Goal: Information Seeking & Learning: Check status

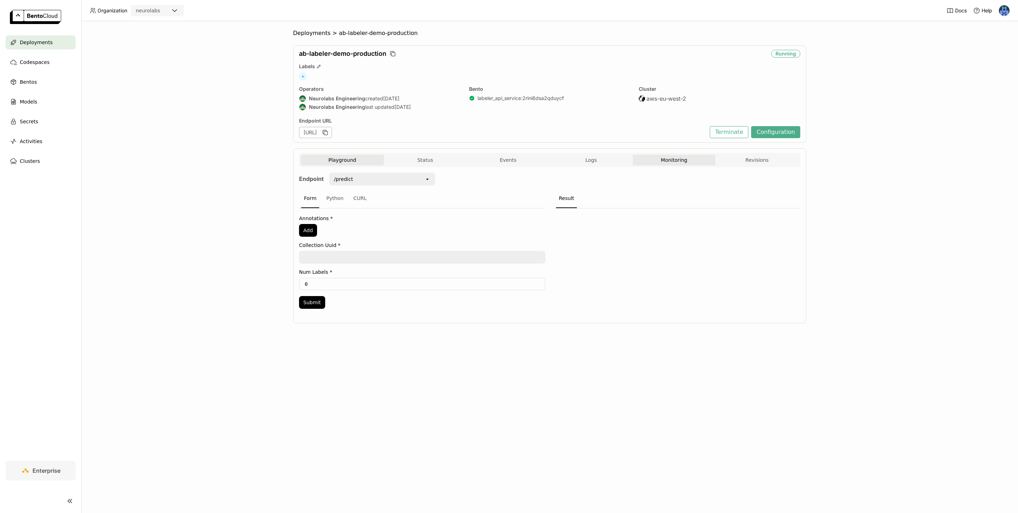
click at [661, 157] on button "Monitoring" at bounding box center [674, 160] width 83 height 11
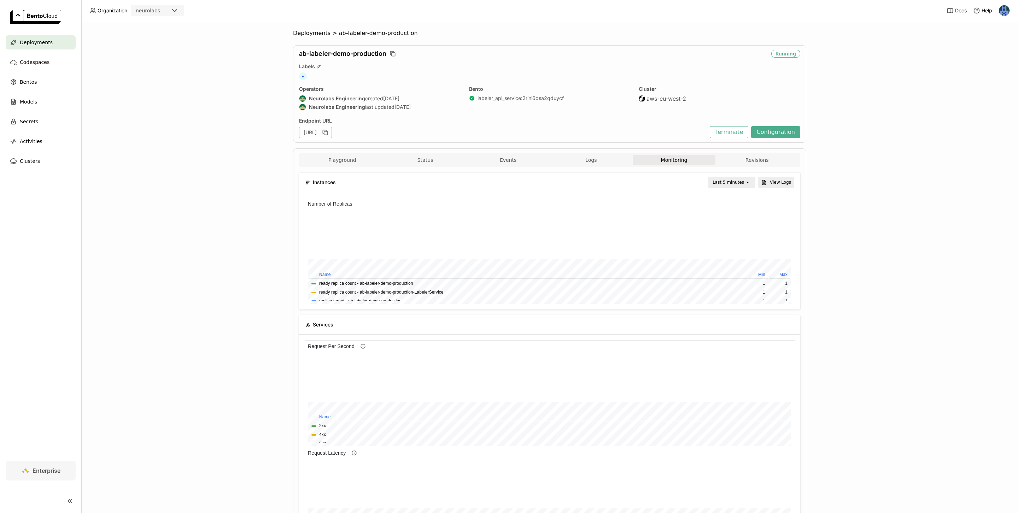
scroll to position [106, 163]
click at [723, 178] on div "Last 5 minutes" at bounding box center [726, 182] width 36 height 10
click at [735, 300] on div "Last 30 day" at bounding box center [733, 301] width 34 height 7
click at [892, 259] on div "Deployments > ab-labeler-demo-production ab-labeler-demo-production Running Lab…" at bounding box center [549, 267] width 936 height 492
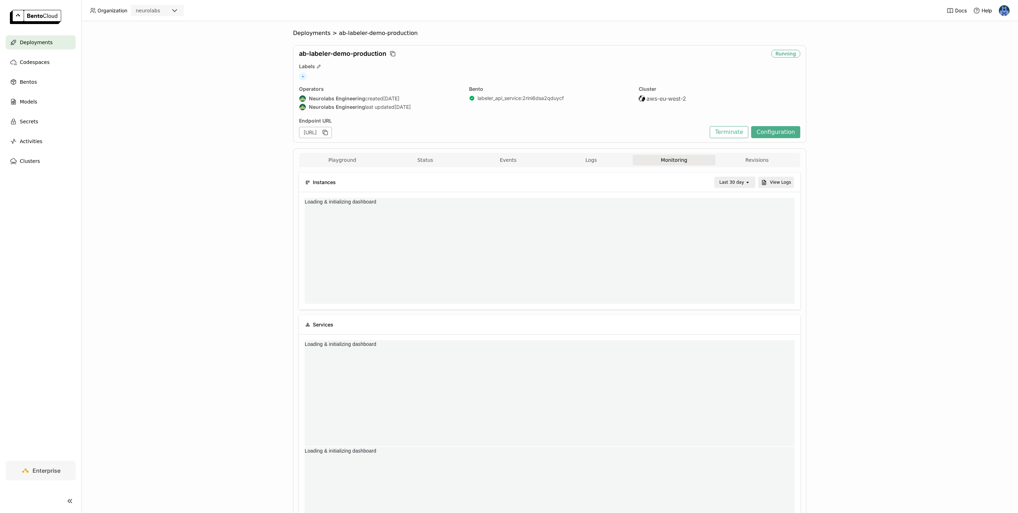
scroll to position [0, 0]
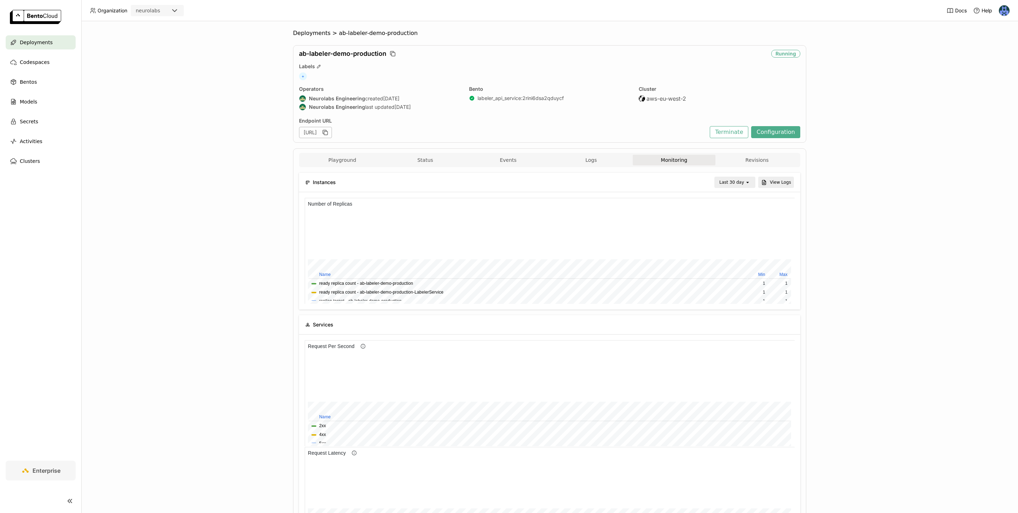
click at [729, 185] on div "Last 30 day" at bounding box center [731, 182] width 25 height 7
click at [741, 299] on div "Last 7 day" at bounding box center [736, 302] width 28 height 7
click at [870, 289] on div "Deployments > ab-labeler-demo-production ab-labeler-demo-production Running Lab…" at bounding box center [549, 267] width 936 height 492
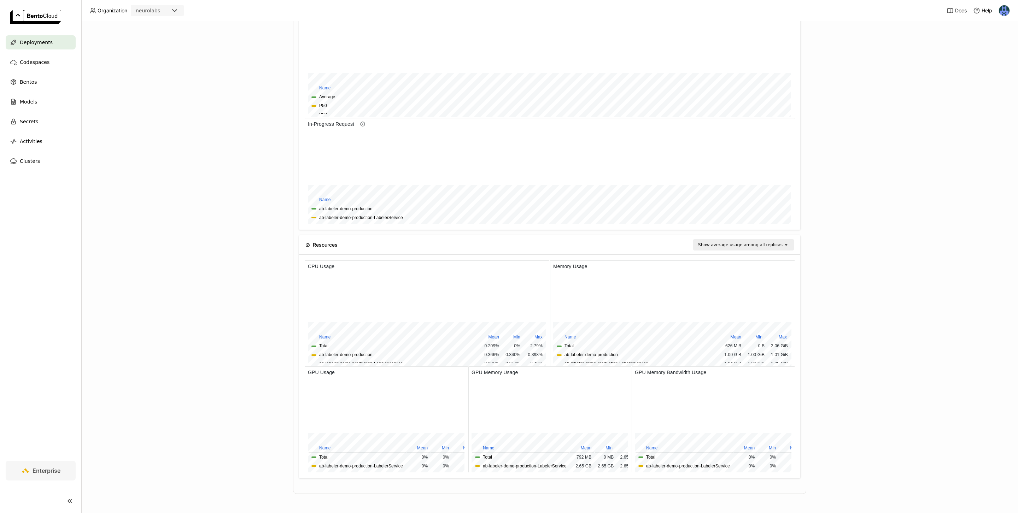
click at [847, 267] on div "Deployments > ab-labeler-demo-production ab-labeler-demo-production Running Lab…" at bounding box center [549, 267] width 936 height 492
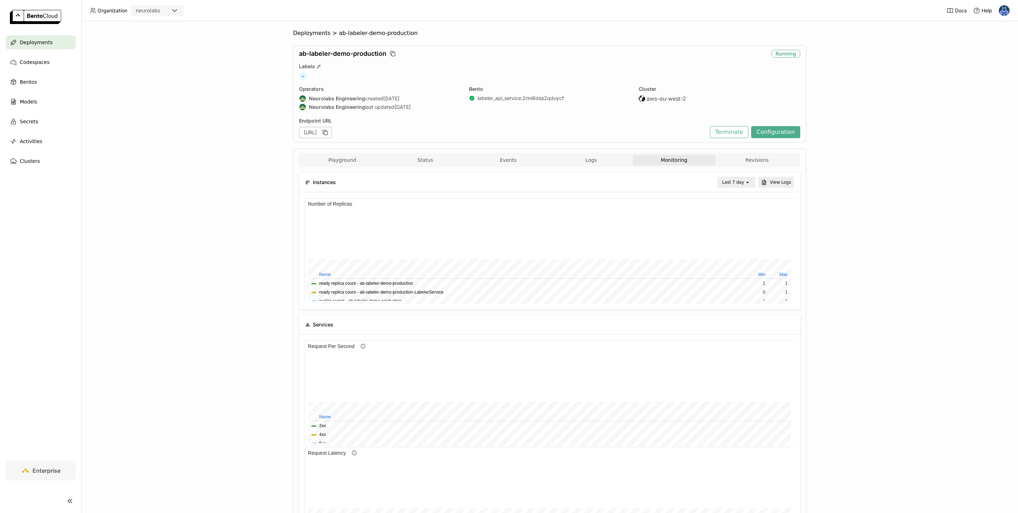
click at [178, 189] on div "Deployments > ab-labeler-demo-production ab-labeler-demo-production Running Lab…" at bounding box center [549, 267] width 936 height 492
click at [757, 160] on button "Revisions" at bounding box center [756, 160] width 83 height 11
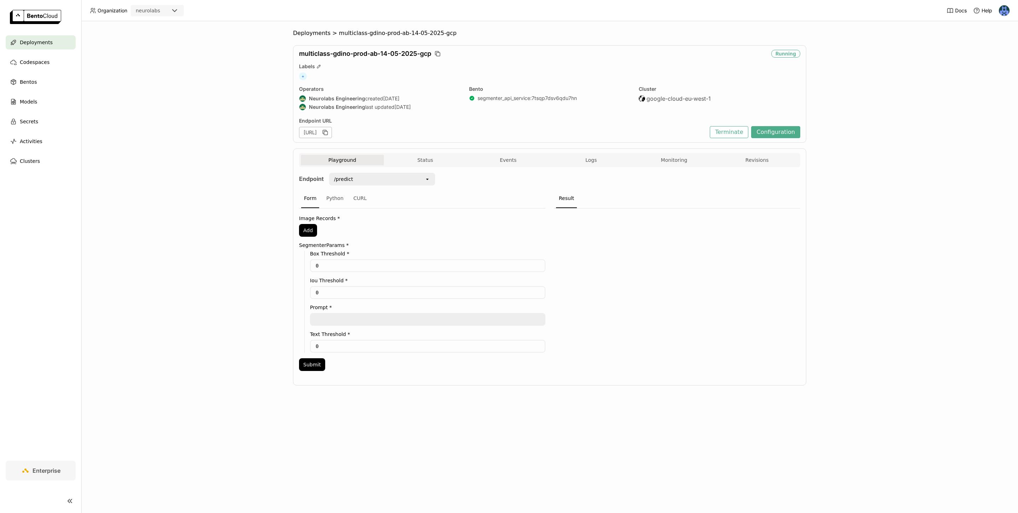
click at [678, 170] on div "Endpoint /predict open Form Python CURL Image Records * Add SegmenterParams * B…" at bounding box center [549, 274] width 501 height 214
click at [672, 163] on button "Monitoring" at bounding box center [674, 160] width 83 height 11
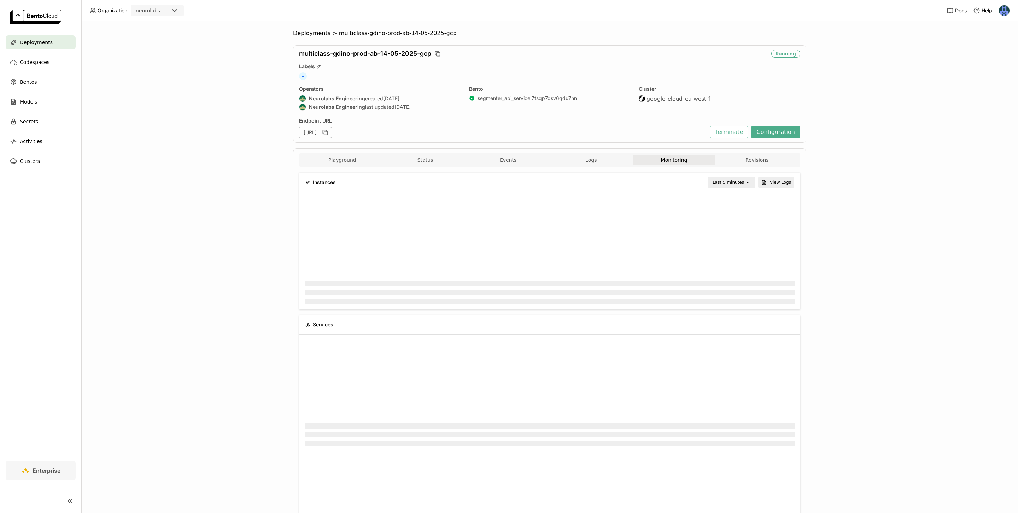
click at [722, 184] on div "Last 5 minutes" at bounding box center [727, 182] width 31 height 7
click at [736, 300] on div "Last 30 day" at bounding box center [733, 301] width 34 height 7
click at [910, 187] on div "Deployments > multiclass-gdino-prod-ab-14-05-2025-gcp multiclass-gdino-prod-ab-…" at bounding box center [549, 267] width 936 height 492
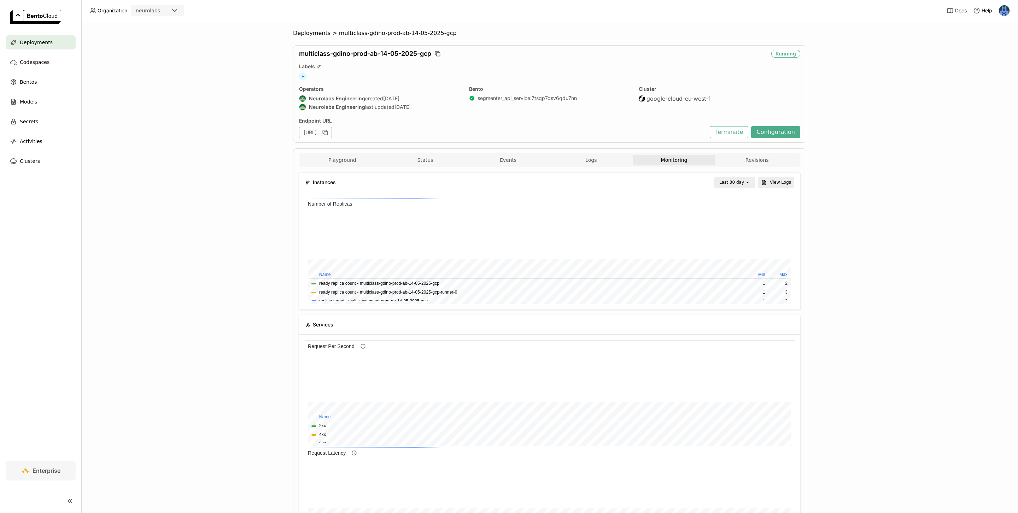
click at [844, 96] on div "Deployments > multiclass-gdino-prod-ab-14-05-2025-gcp multiclass-gdino-prod-ab-…" at bounding box center [549, 267] width 936 height 492
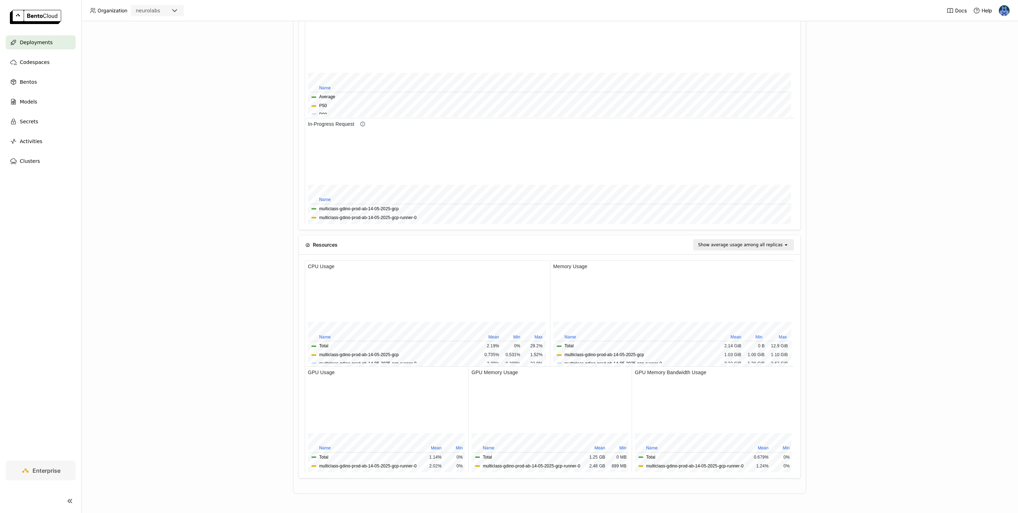
scroll to position [0, 0]
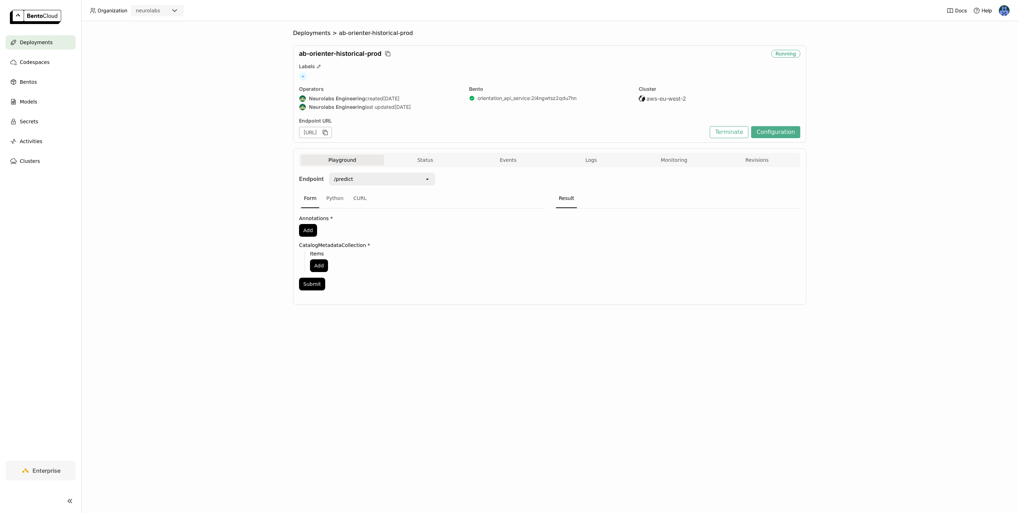
click at [214, 188] on div "Deployments > ab-orienter-historical-prod ab-orienter-historical-prod Running L…" at bounding box center [549, 267] width 936 height 492
click at [680, 160] on button "Monitoring" at bounding box center [674, 160] width 83 height 11
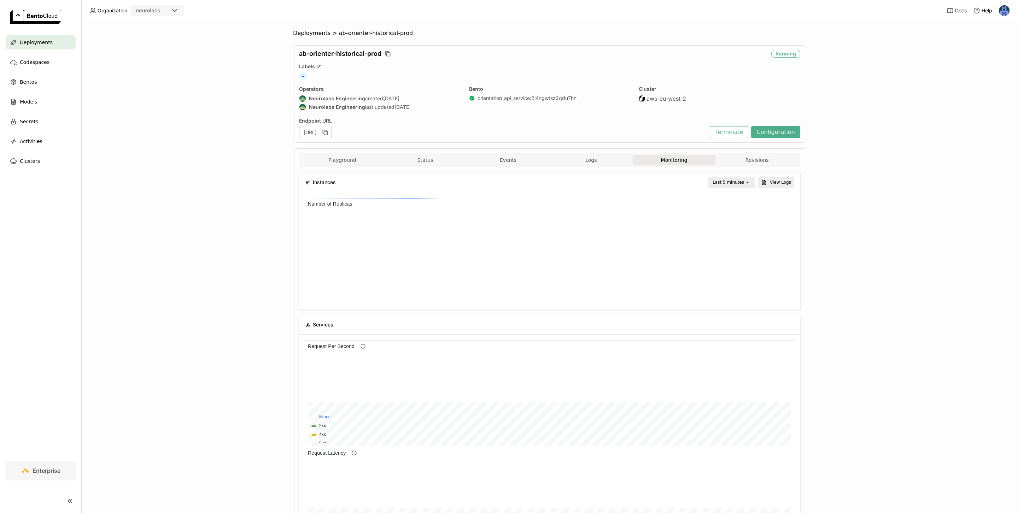
scroll to position [106, 489]
click at [731, 182] on div "Last 5 minutes" at bounding box center [727, 182] width 31 height 7
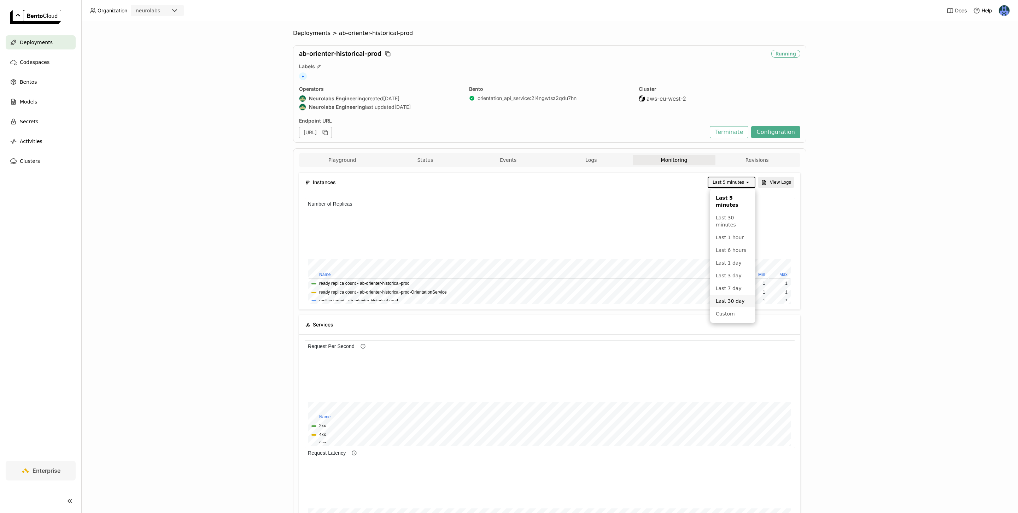
click at [737, 302] on div "Last 30 day" at bounding box center [733, 301] width 34 height 7
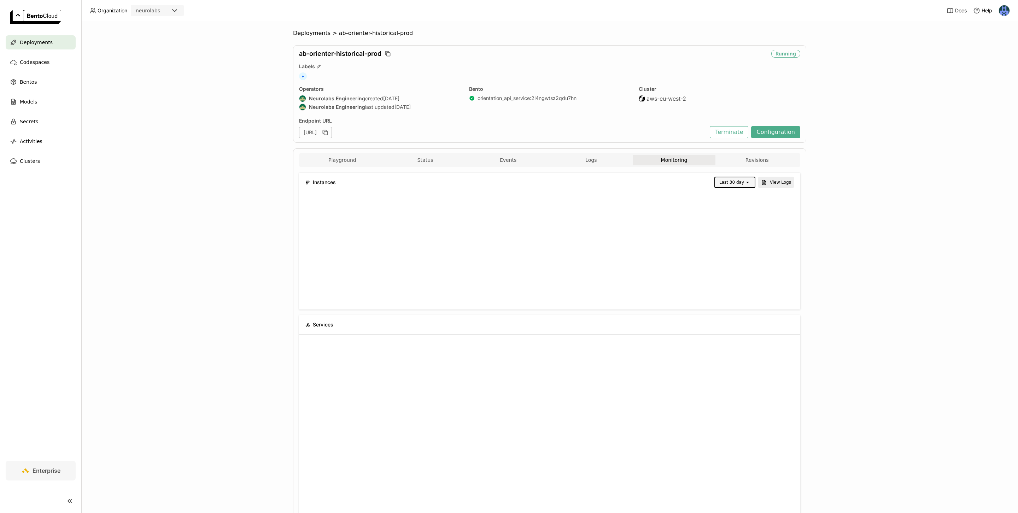
click at [864, 265] on div "Deployments > ab-orienter-historical-prod ab-orienter-historical-prod Running L…" at bounding box center [549, 267] width 936 height 492
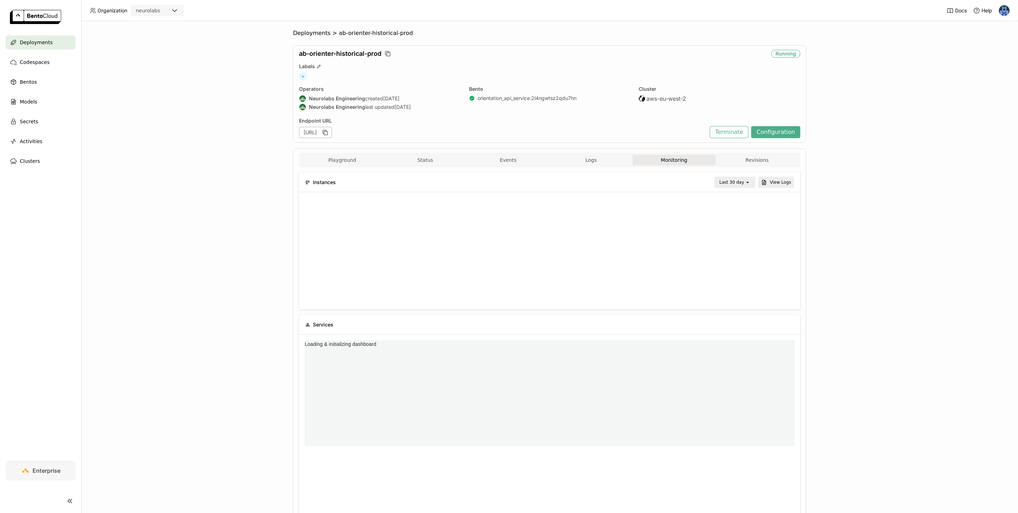
scroll to position [0, 0]
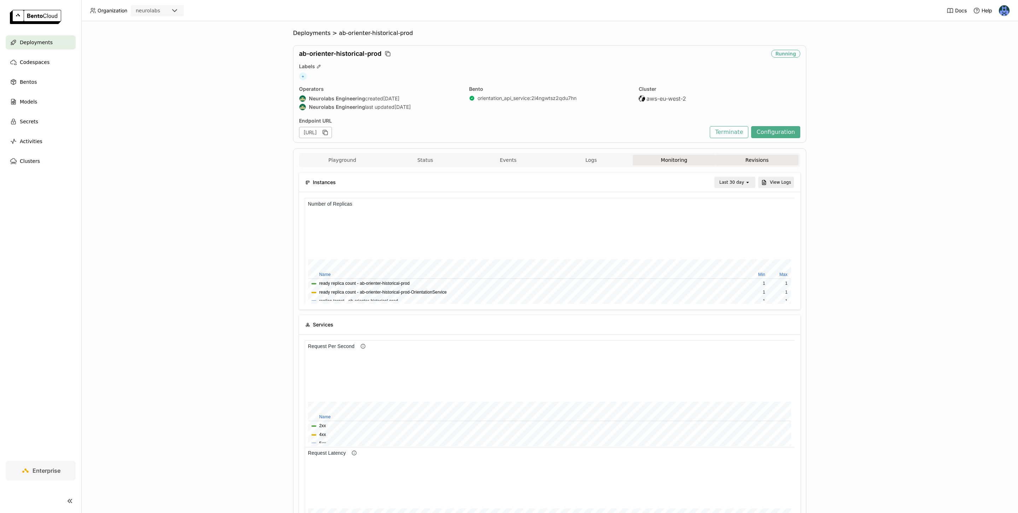
click at [766, 164] on button "Revisions" at bounding box center [756, 160] width 83 height 11
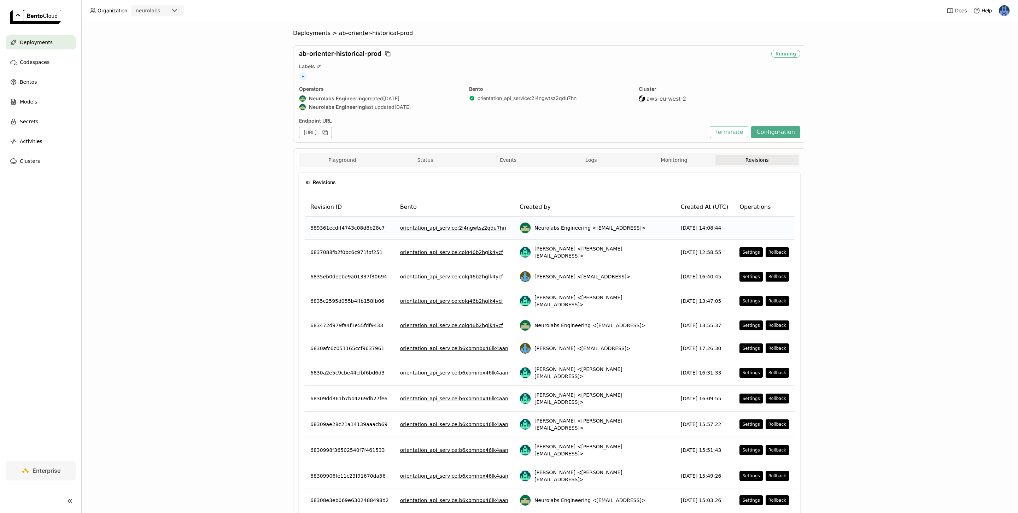
click at [883, 170] on div "Deployments > ab-orienter-historical-prod ab-orienter-historical-prod Running L…" at bounding box center [549, 267] width 936 height 492
click at [867, 179] on div "Deployments > ab-orienter-historical-prod ab-orienter-historical-prod Running L…" at bounding box center [549, 267] width 936 height 492
click at [741, 160] on button "Revisions" at bounding box center [756, 160] width 83 height 11
click at [685, 160] on button "Monitoring" at bounding box center [674, 160] width 83 height 11
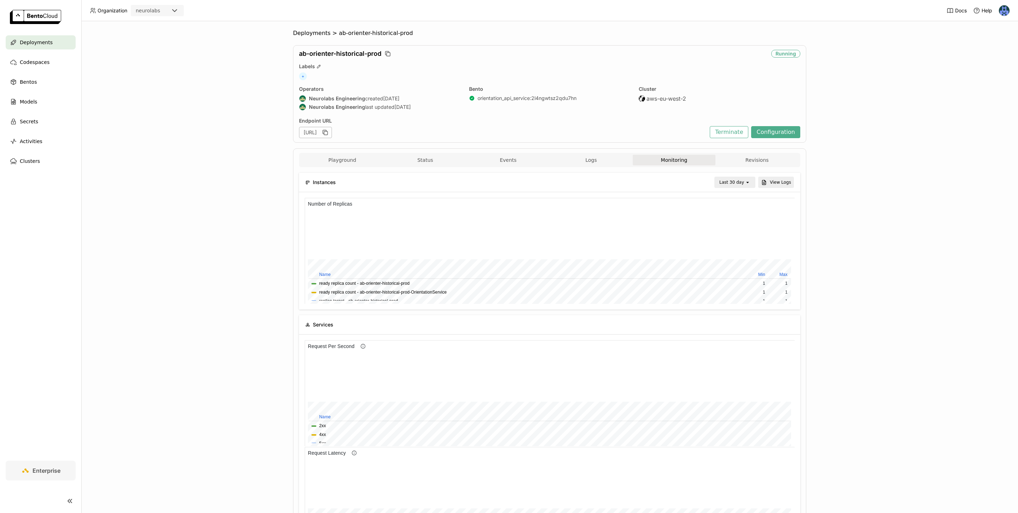
click at [724, 182] on div "Last 30 day" at bounding box center [731, 182] width 25 height 7
click at [839, 255] on div "Deployments > ab-orienter-historical-prod ab-orienter-historical-prod Running L…" at bounding box center [549, 267] width 936 height 492
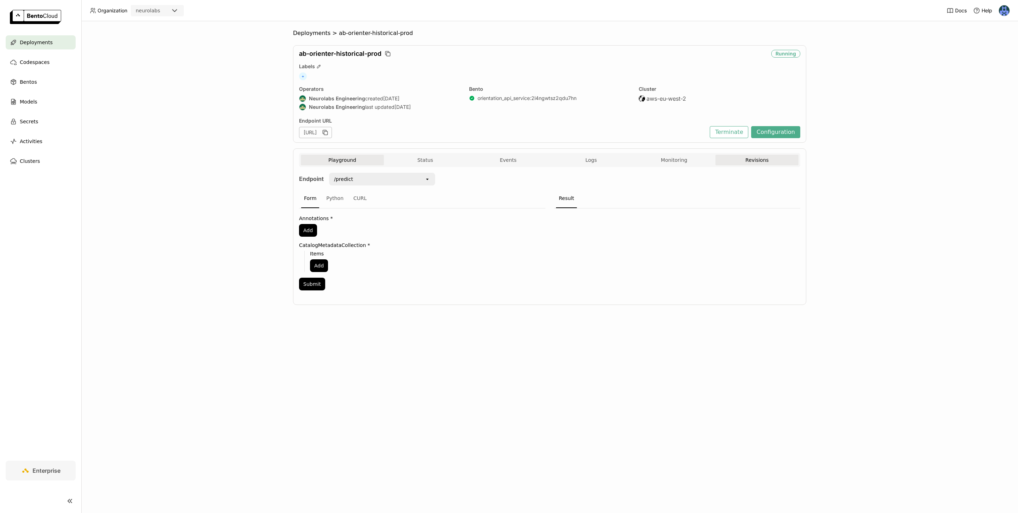
click at [742, 164] on button "Revisions" at bounding box center [756, 160] width 83 height 11
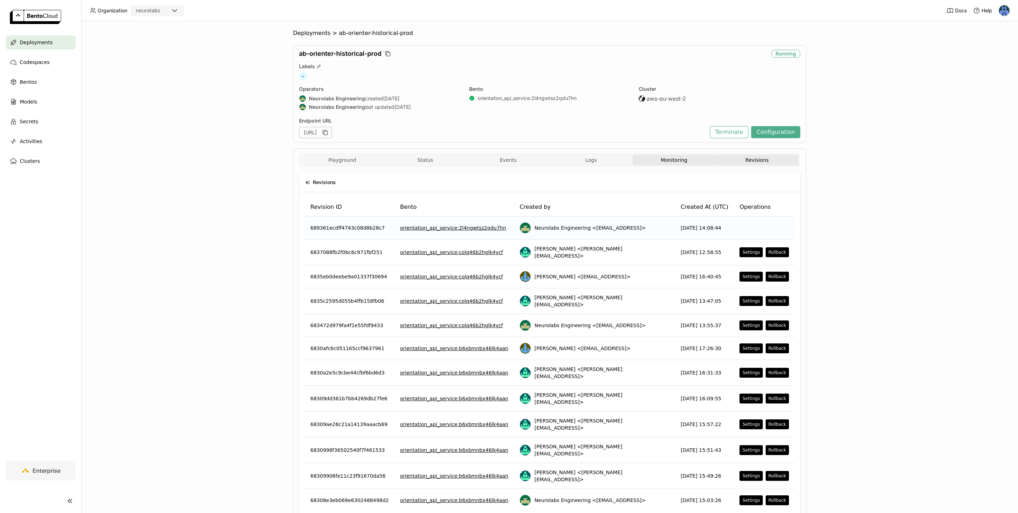
click at [668, 158] on button "Monitoring" at bounding box center [674, 160] width 83 height 11
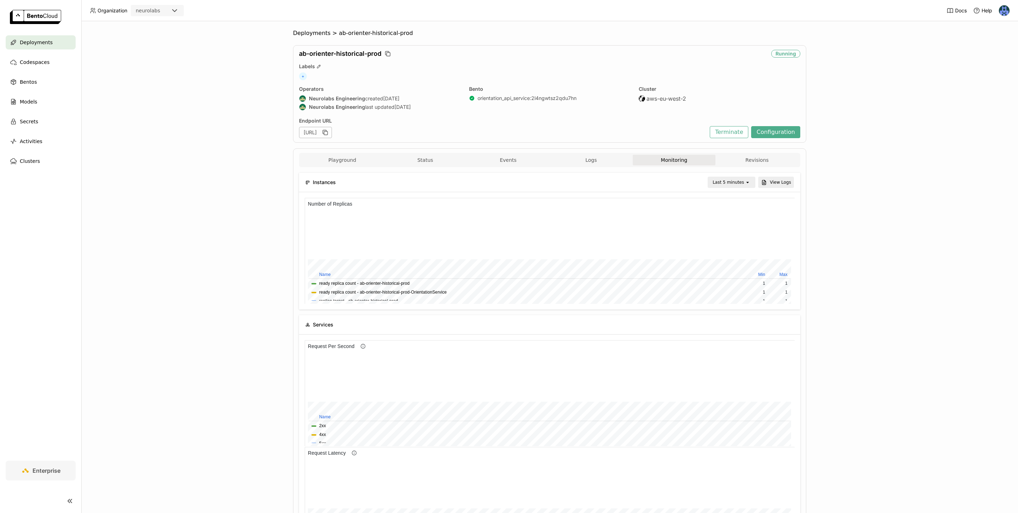
scroll to position [82, 0]
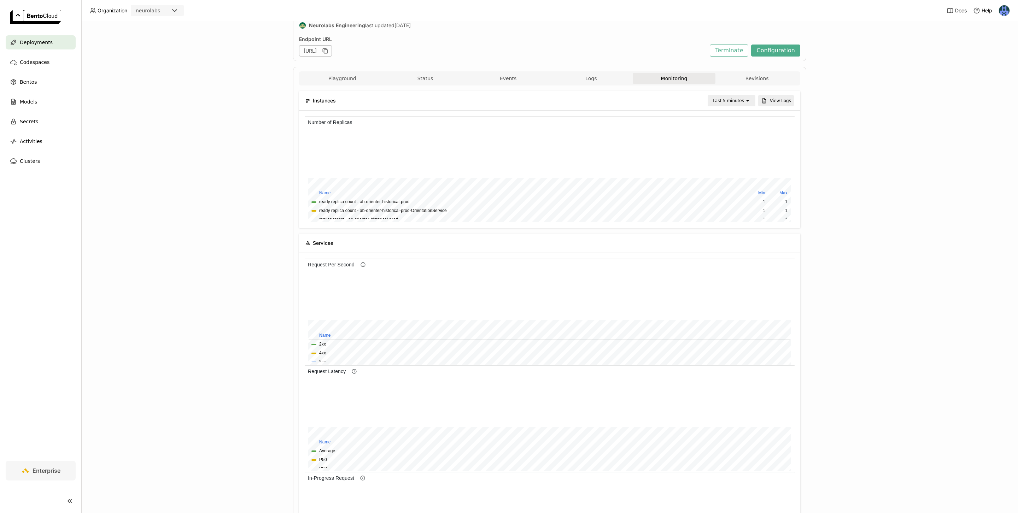
click at [728, 99] on div "Last 5 minutes" at bounding box center [727, 100] width 31 height 7
click at [735, 208] on div "Last 7 day" at bounding box center [733, 206] width 34 height 7
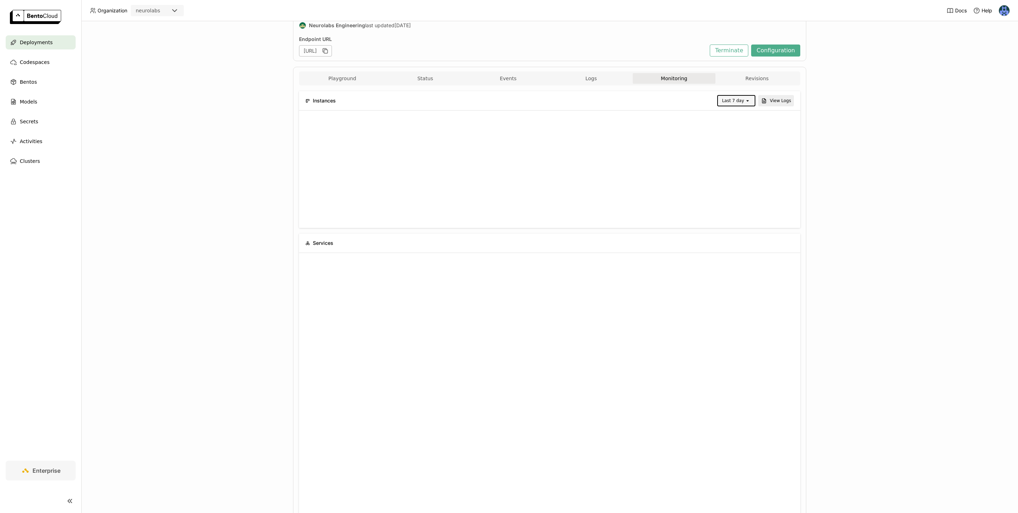
click at [889, 181] on div "Deployments > ab-orienter-historical-prod ab-orienter-historical-prod Running L…" at bounding box center [549, 267] width 936 height 492
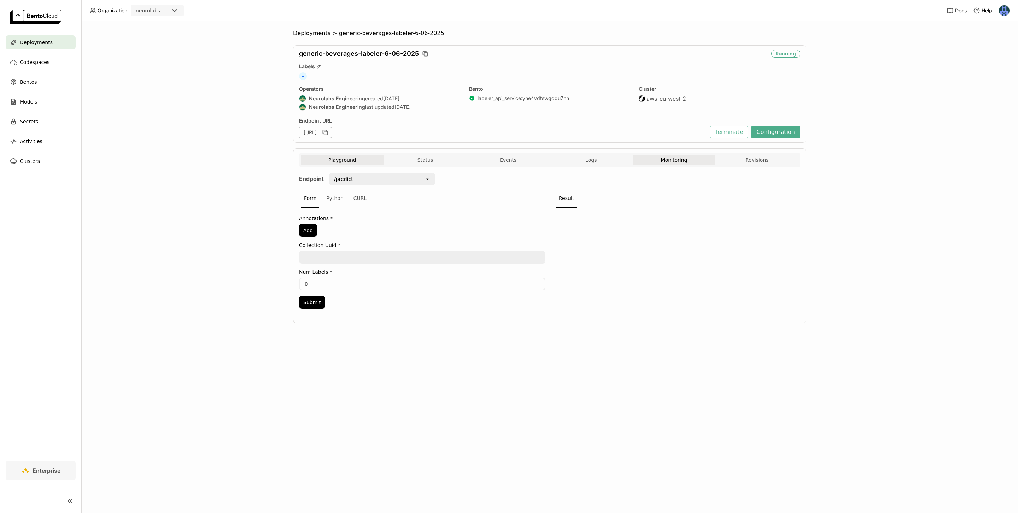
click at [683, 157] on button "Monitoring" at bounding box center [674, 160] width 83 height 11
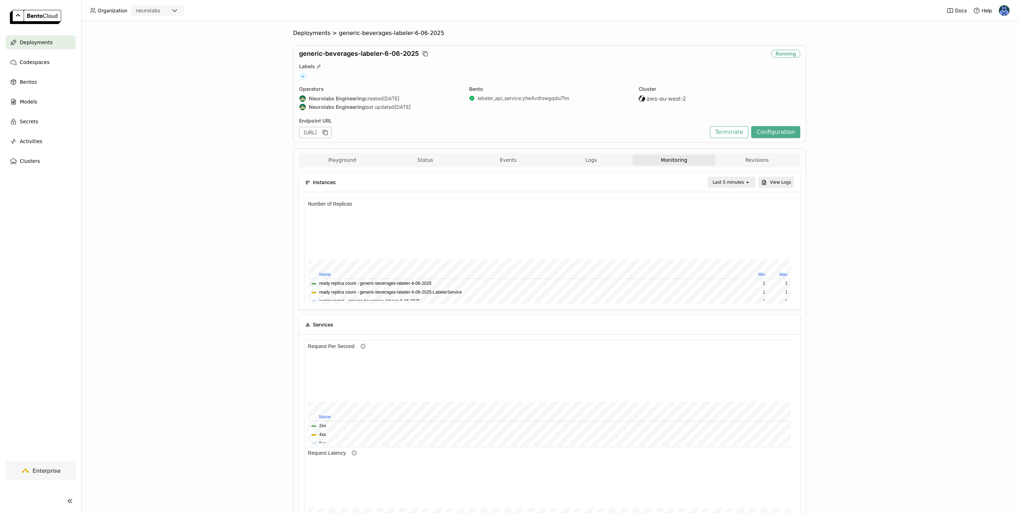
scroll to position [437, 0]
click at [730, 182] on div "Last 5 minutes" at bounding box center [727, 182] width 31 height 7
click at [736, 300] on div "Last 30 day" at bounding box center [733, 301] width 34 height 7
click at [856, 230] on div "Deployments > generic-beverages-labeler-6-06-2025 generic-beverages-labeler-6-0…" at bounding box center [549, 267] width 936 height 492
click at [770, 161] on button "Revisions" at bounding box center [756, 160] width 83 height 11
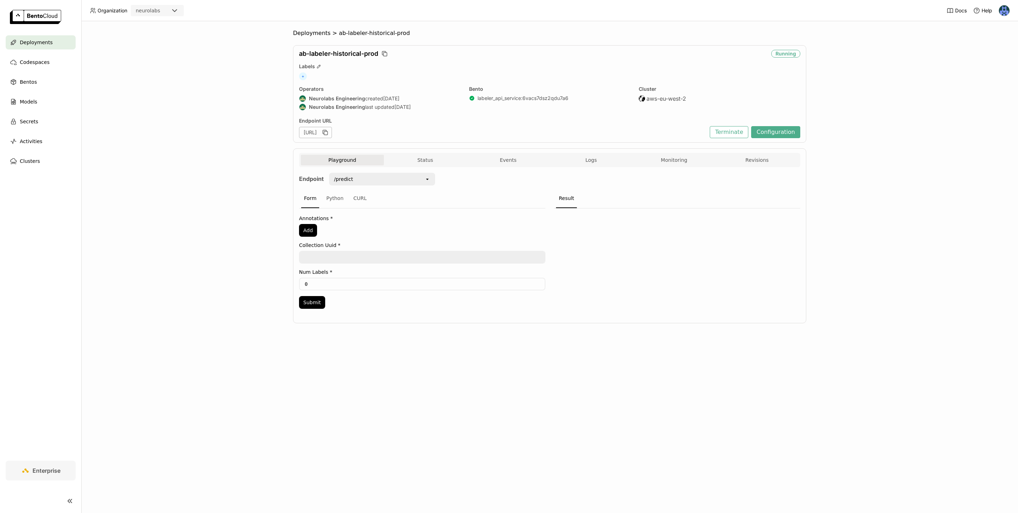
click at [537, 30] on ol "Deployments > ab-labeler-historical-prod" at bounding box center [549, 33] width 513 height 7
click at [757, 165] on button "Revisions" at bounding box center [756, 160] width 83 height 11
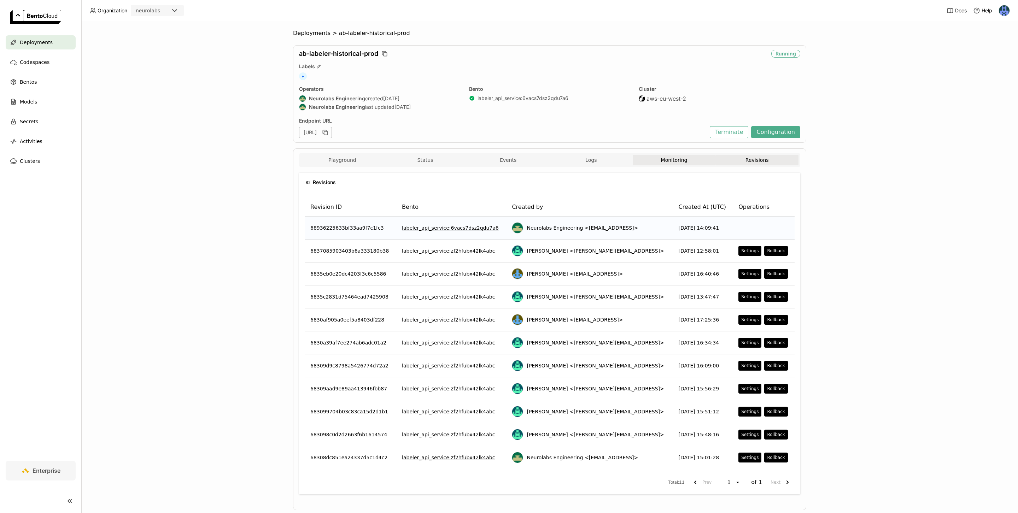
click at [661, 160] on button "Monitoring" at bounding box center [674, 160] width 83 height 11
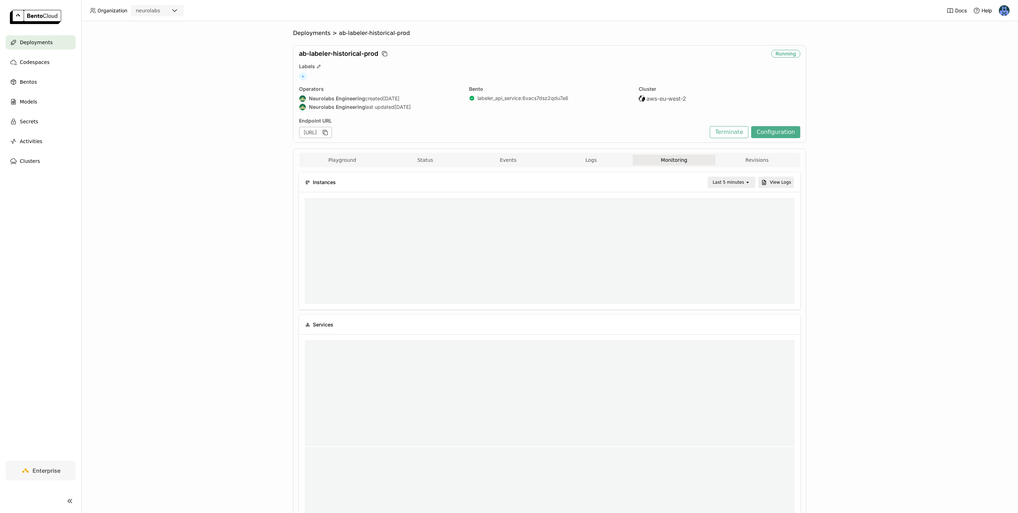
scroll to position [0, 0]
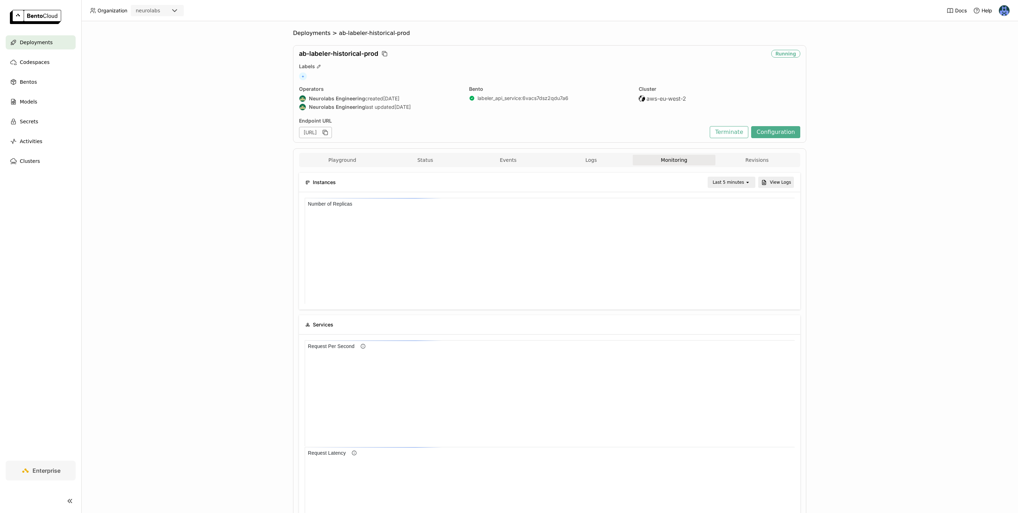
click at [737, 184] on div "Last 5 minutes" at bounding box center [727, 182] width 31 height 7
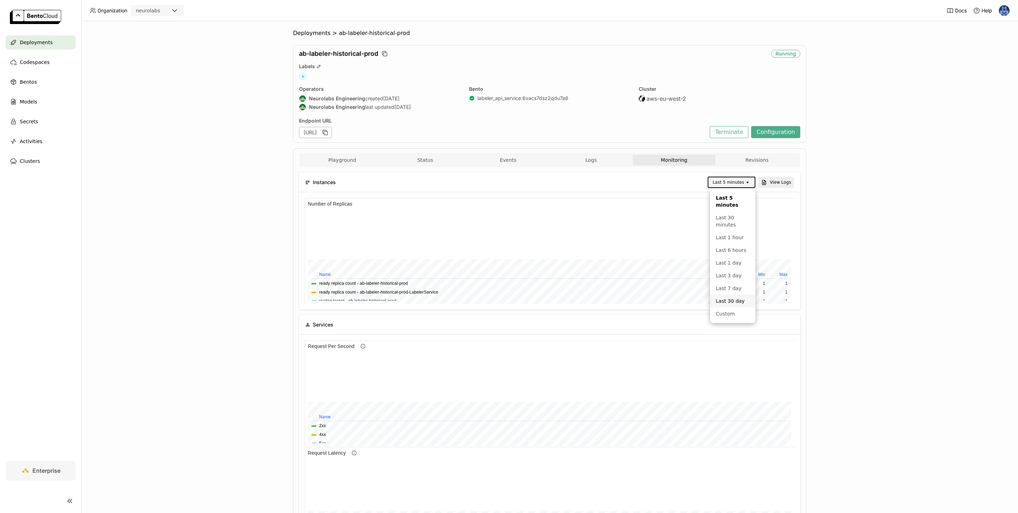
click at [739, 298] on div "Last 30 day" at bounding box center [733, 301] width 34 height 7
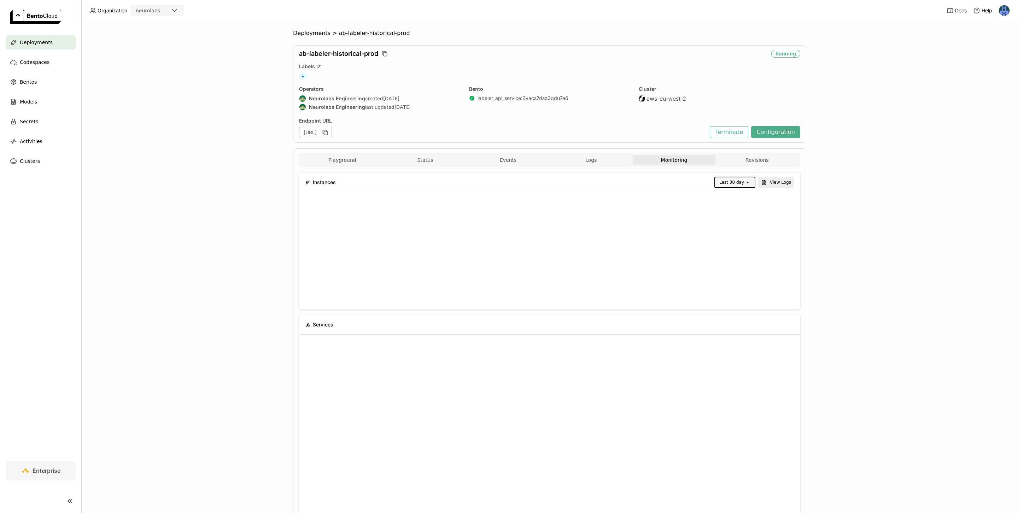
click at [853, 221] on div "Deployments > ab-labeler-historical-prod ab-labeler-historical-prod Running Lab…" at bounding box center [549, 267] width 936 height 492
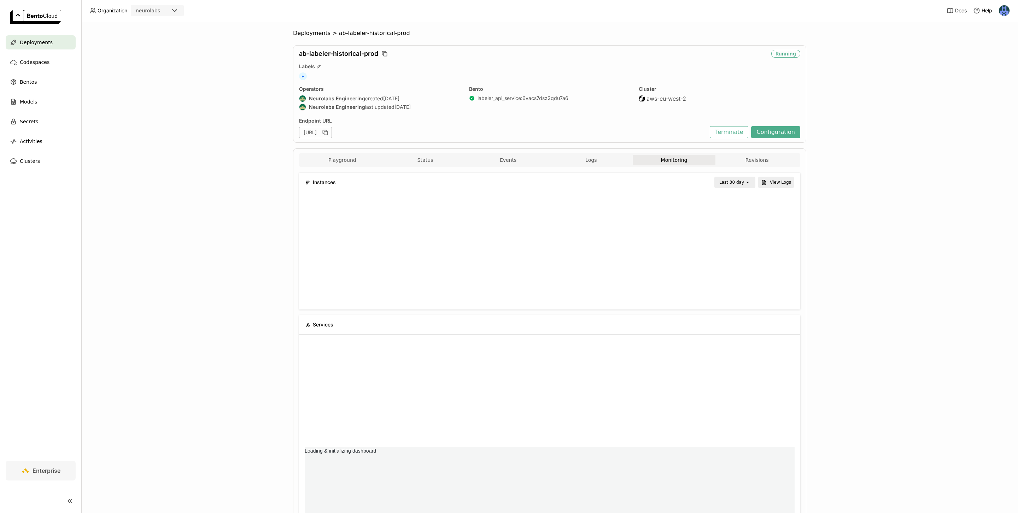
scroll to position [0, 0]
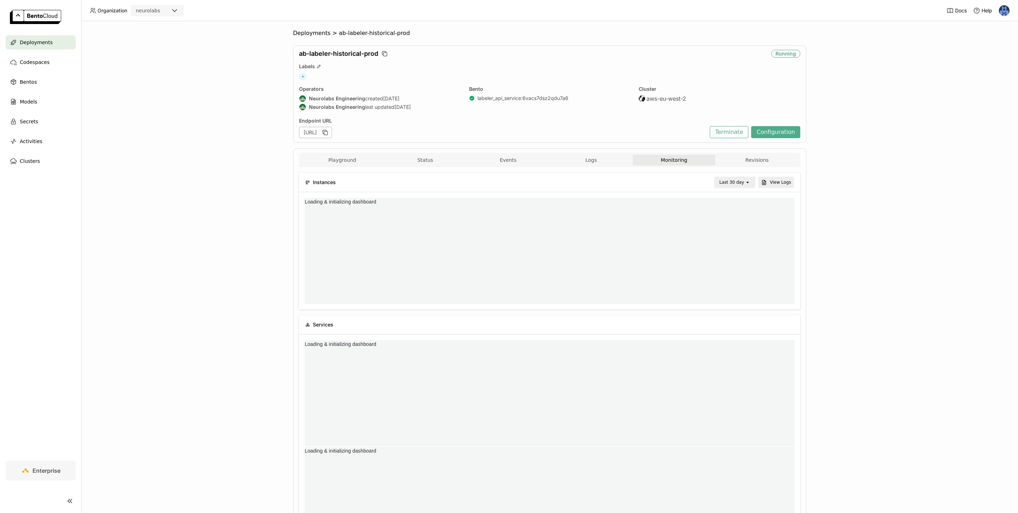
click at [822, 290] on div "Deployments > ab-labeler-historical-prod ab-labeler-historical-prod Running Lab…" at bounding box center [549, 267] width 936 height 492
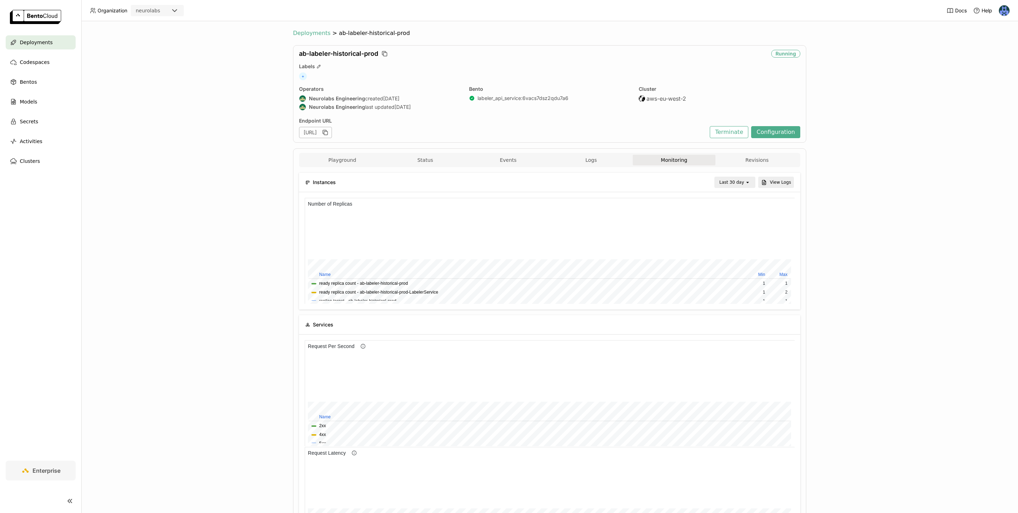
click at [306, 33] on span "Deployments" at bounding box center [311, 33] width 37 height 7
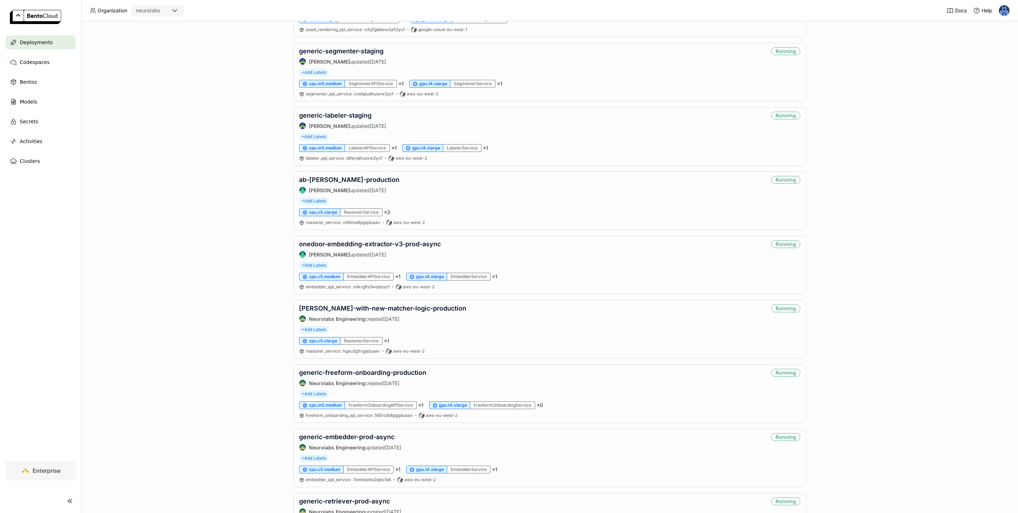
scroll to position [929, 0]
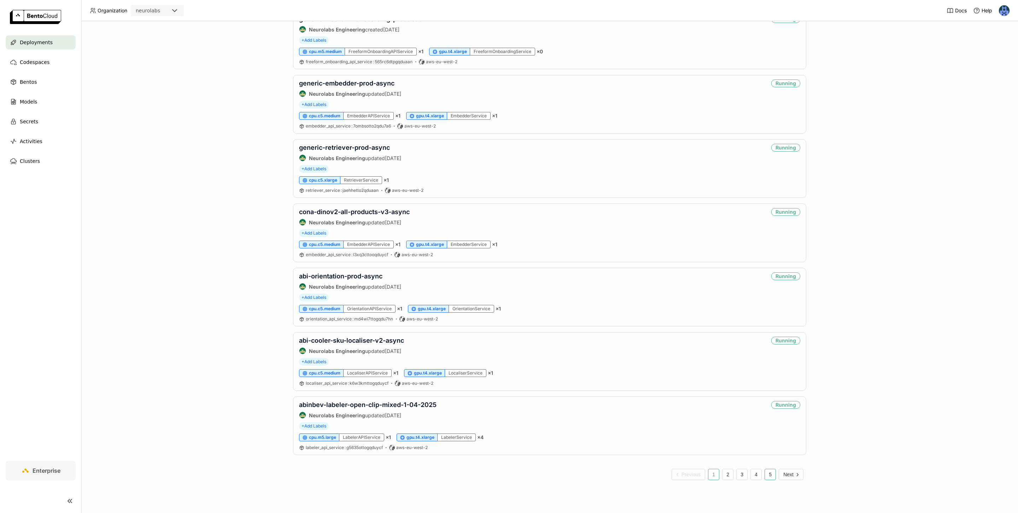
click at [769, 476] on button "5" at bounding box center [769, 474] width 11 height 11
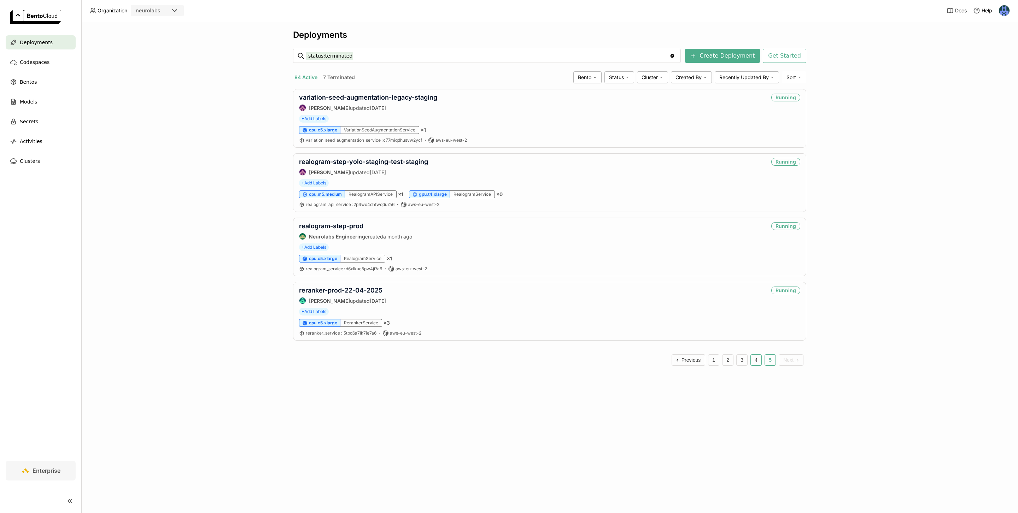
click at [757, 364] on button "4" at bounding box center [755, 359] width 11 height 11
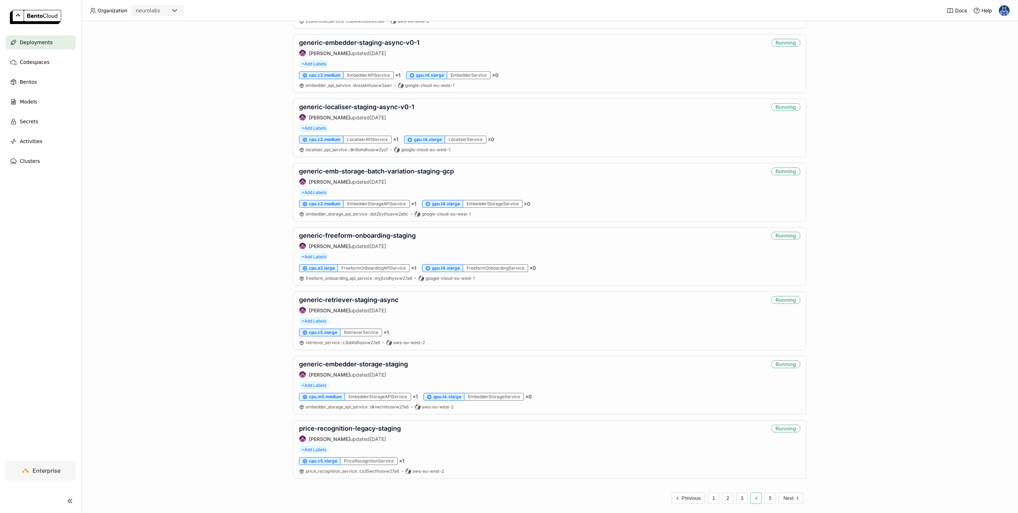
scroll to position [929, 0]
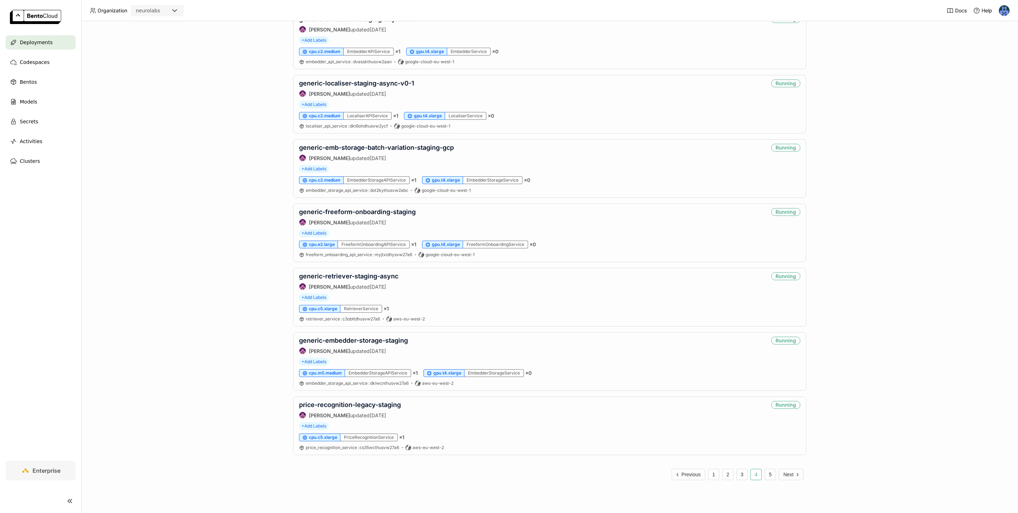
click at [904, 335] on div "Deployments -status:terminated -status:terminated Clear value Create Deployment…" at bounding box center [549, 267] width 936 height 492
click at [743, 476] on button "3" at bounding box center [741, 474] width 11 height 11
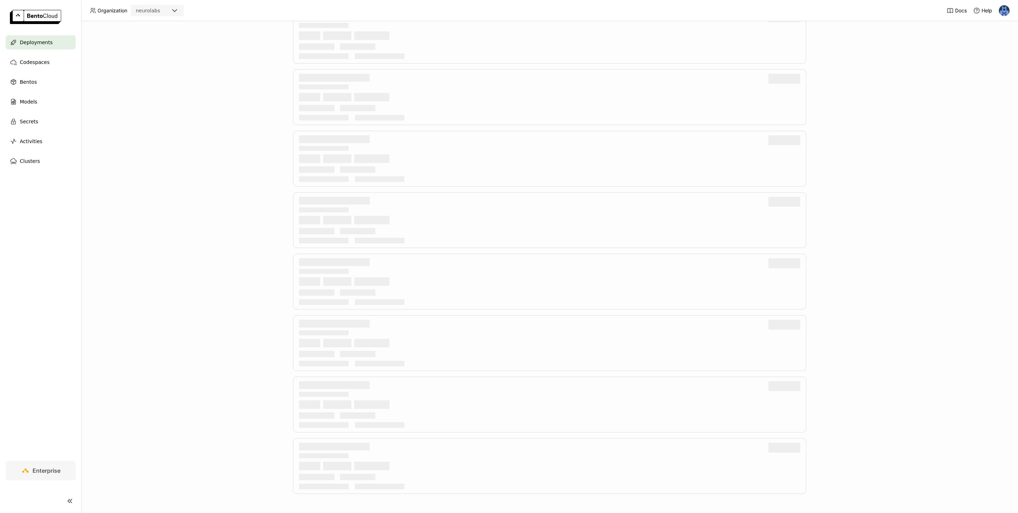
click at [880, 231] on div "Deployments" at bounding box center [549, 267] width 936 height 492
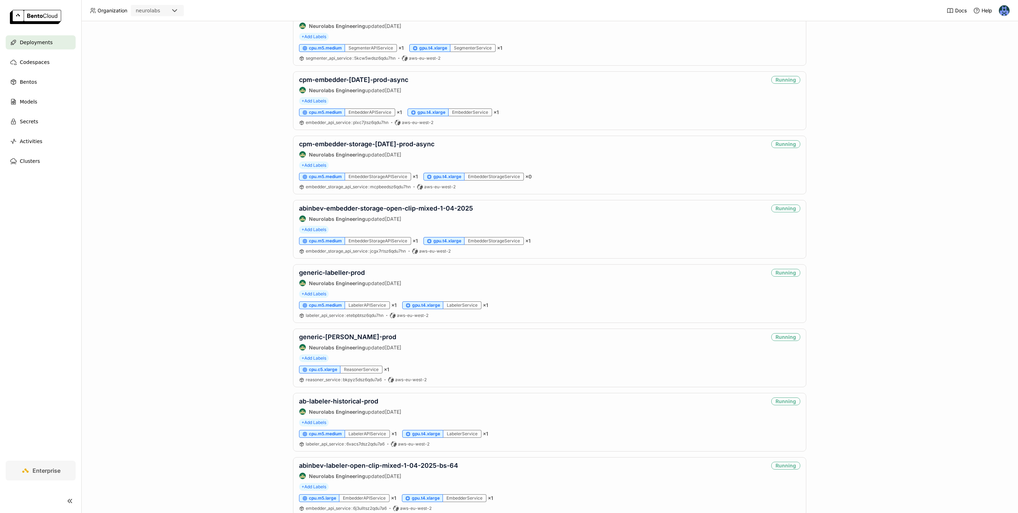
scroll to position [0, 0]
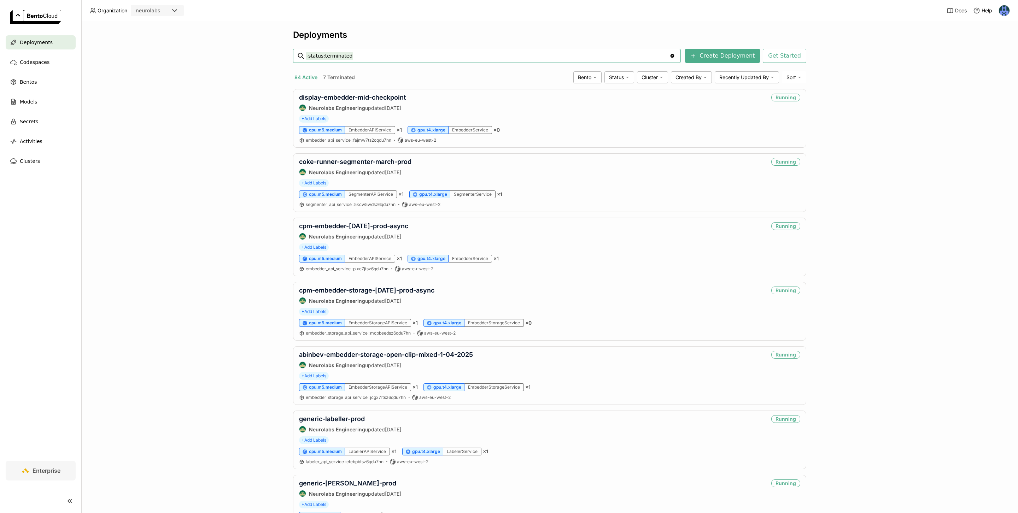
click at [222, 210] on div "Deployments -status:terminated -status:terminated Clear value Create Deployment…" at bounding box center [549, 267] width 936 height 492
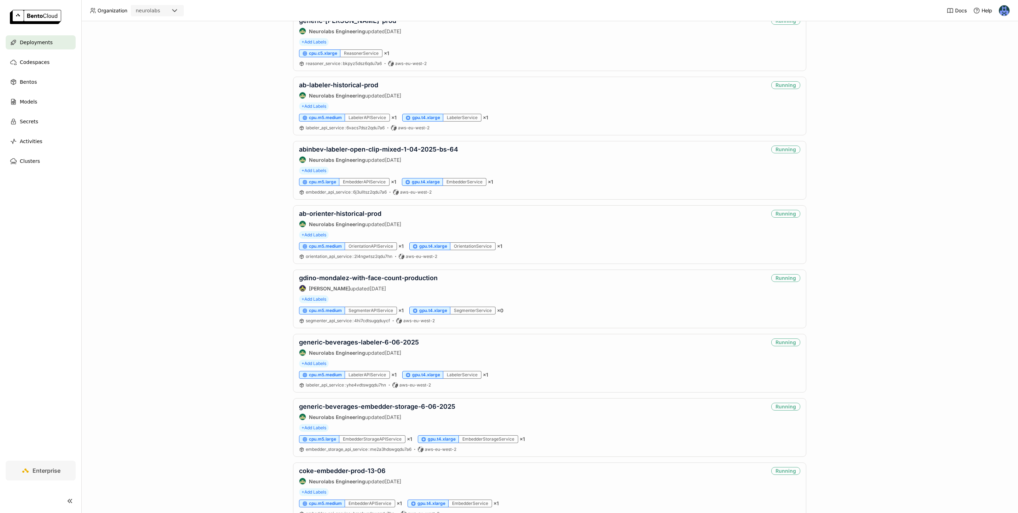
scroll to position [929, 0]
